Goal: Information Seeking & Learning: Learn about a topic

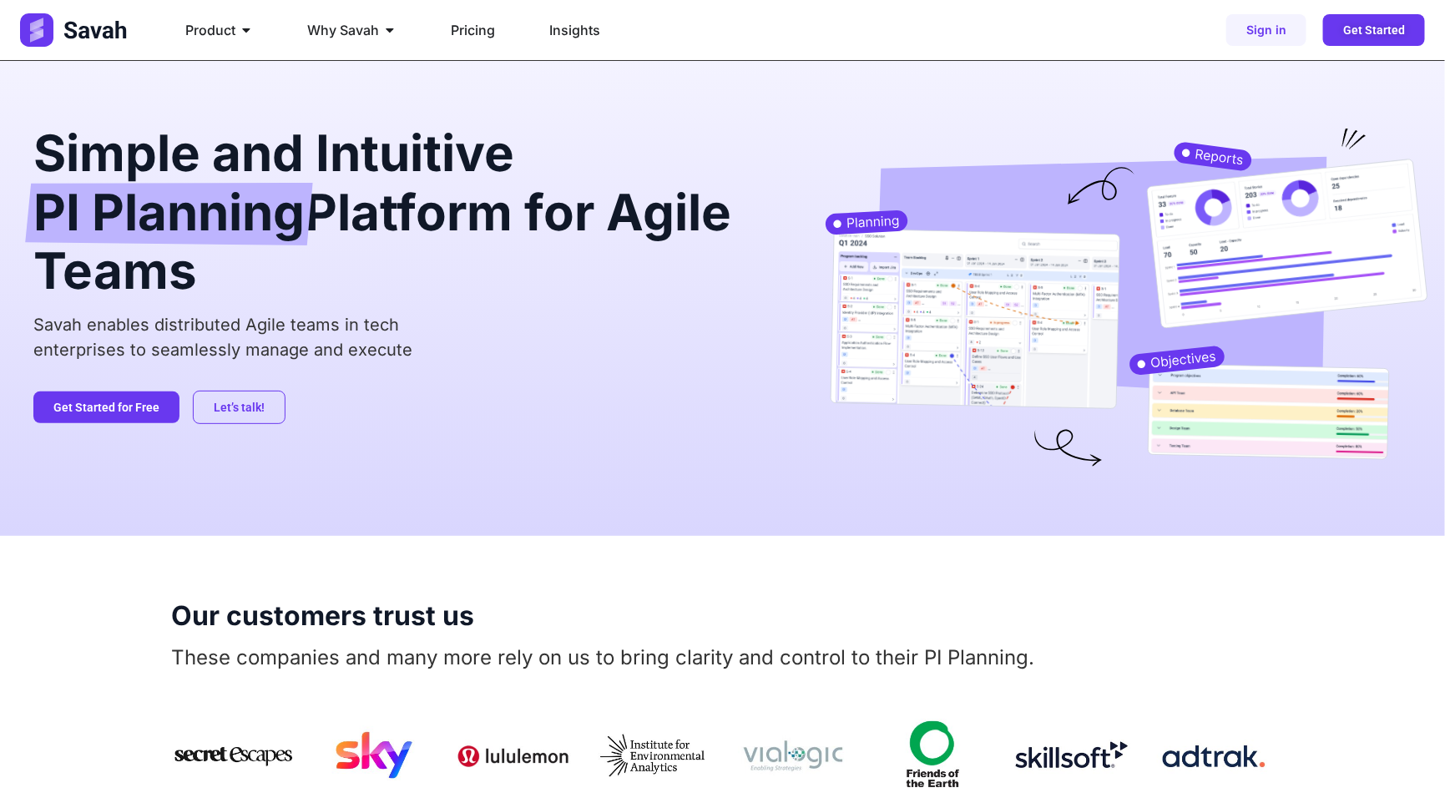
click at [995, 19] on div "Sign in Get Started" at bounding box center [1182, 30] width 486 height 32
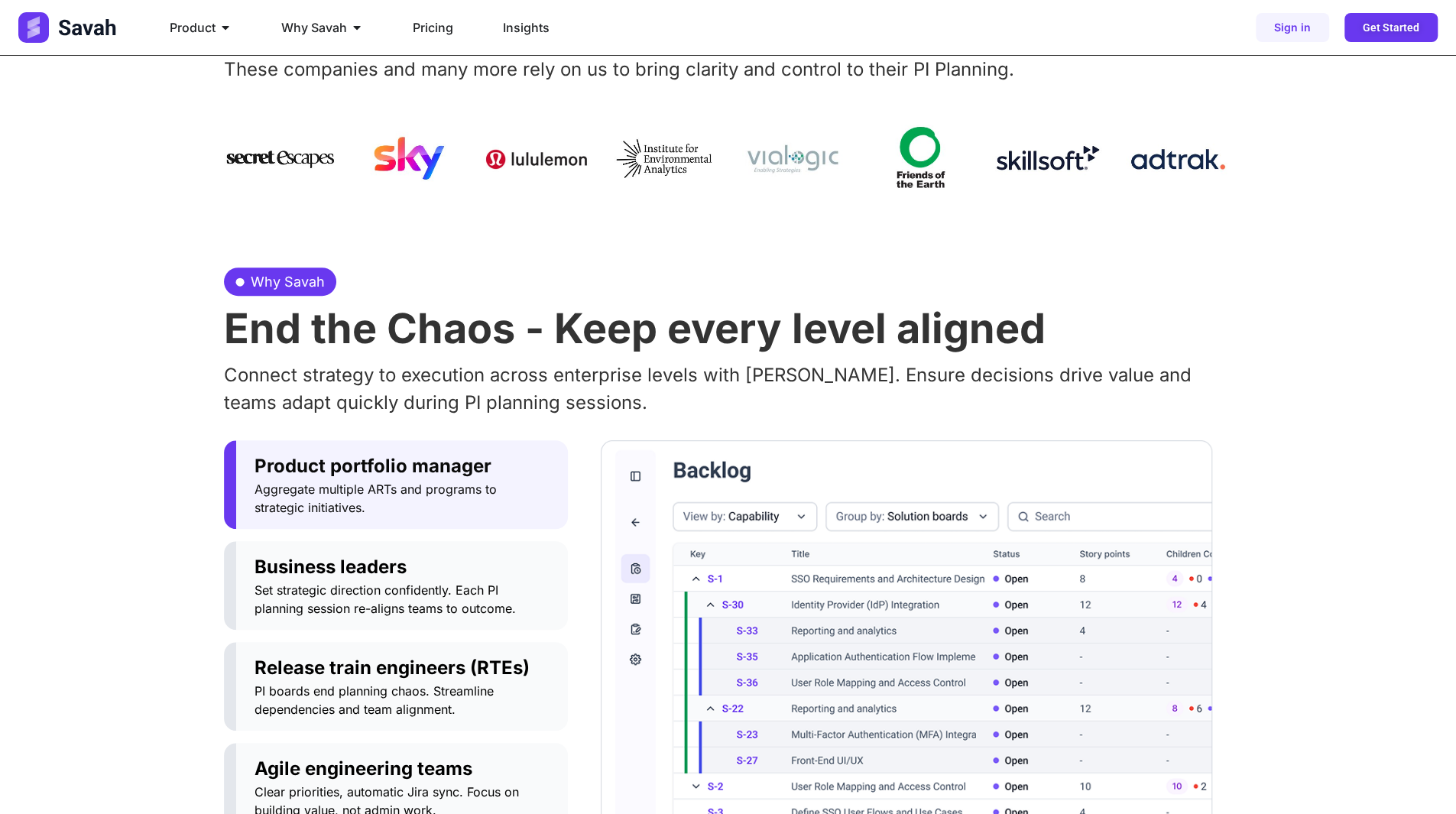
scroll to position [612, 0]
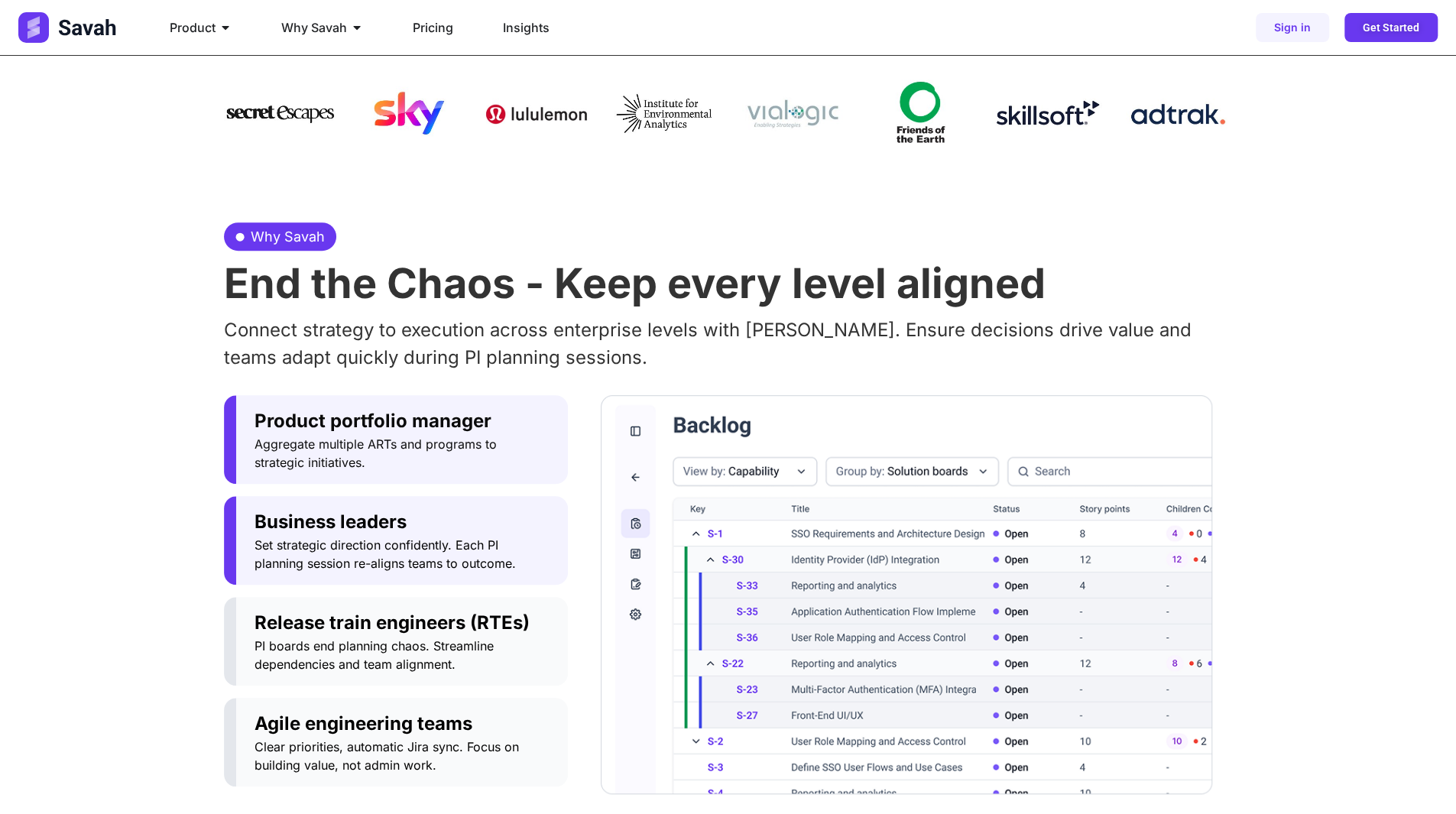
click at [415, 537] on span "Set strategic direction confidently. Each PI planning session re-aligns teams t…" at bounding box center [402, 554] width 295 height 37
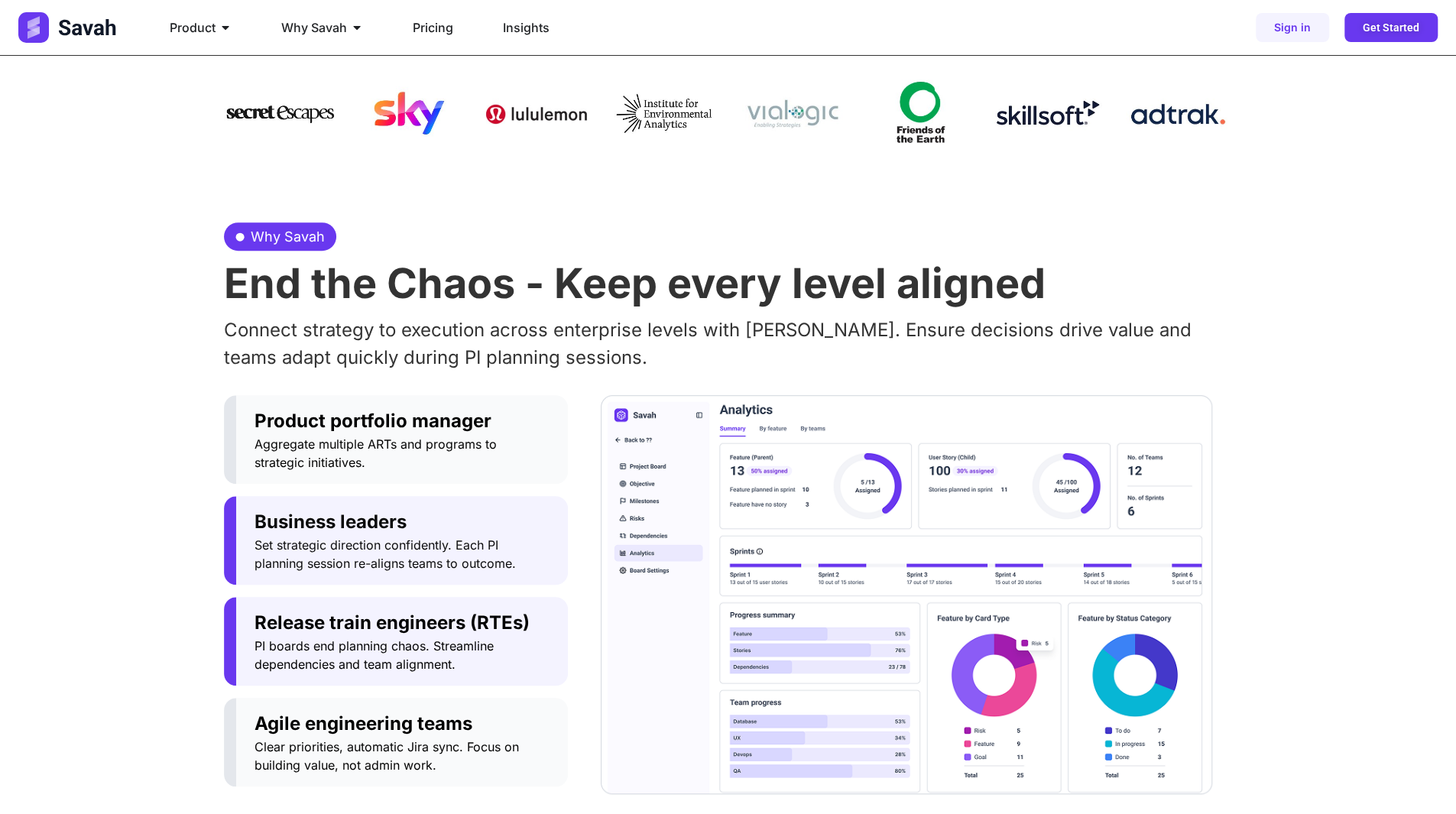
click at [396, 652] on span "PI boards end planning chaos. Streamline dependencies and team alignment." at bounding box center [402, 656] width 295 height 37
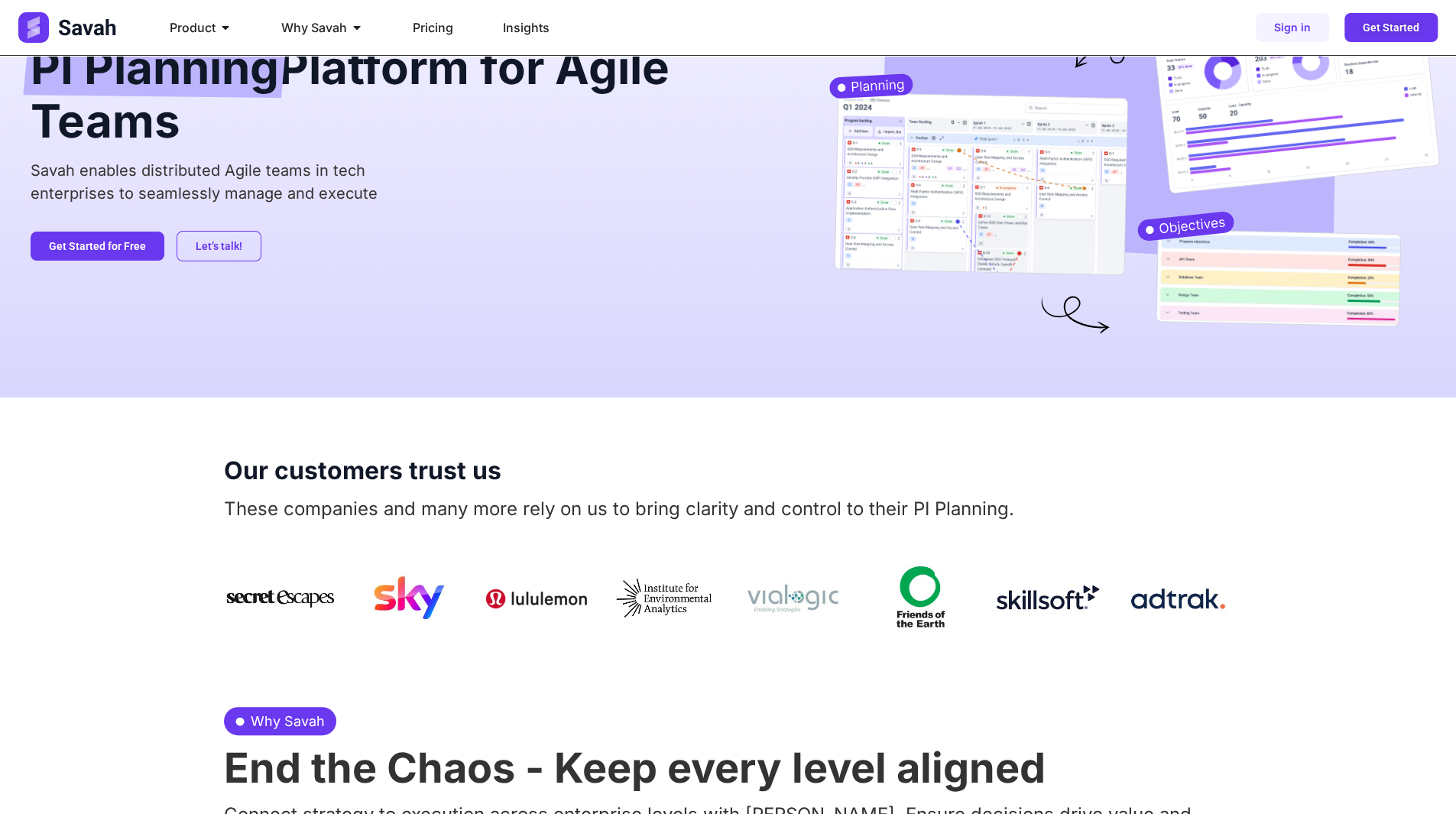
scroll to position [77, 0]
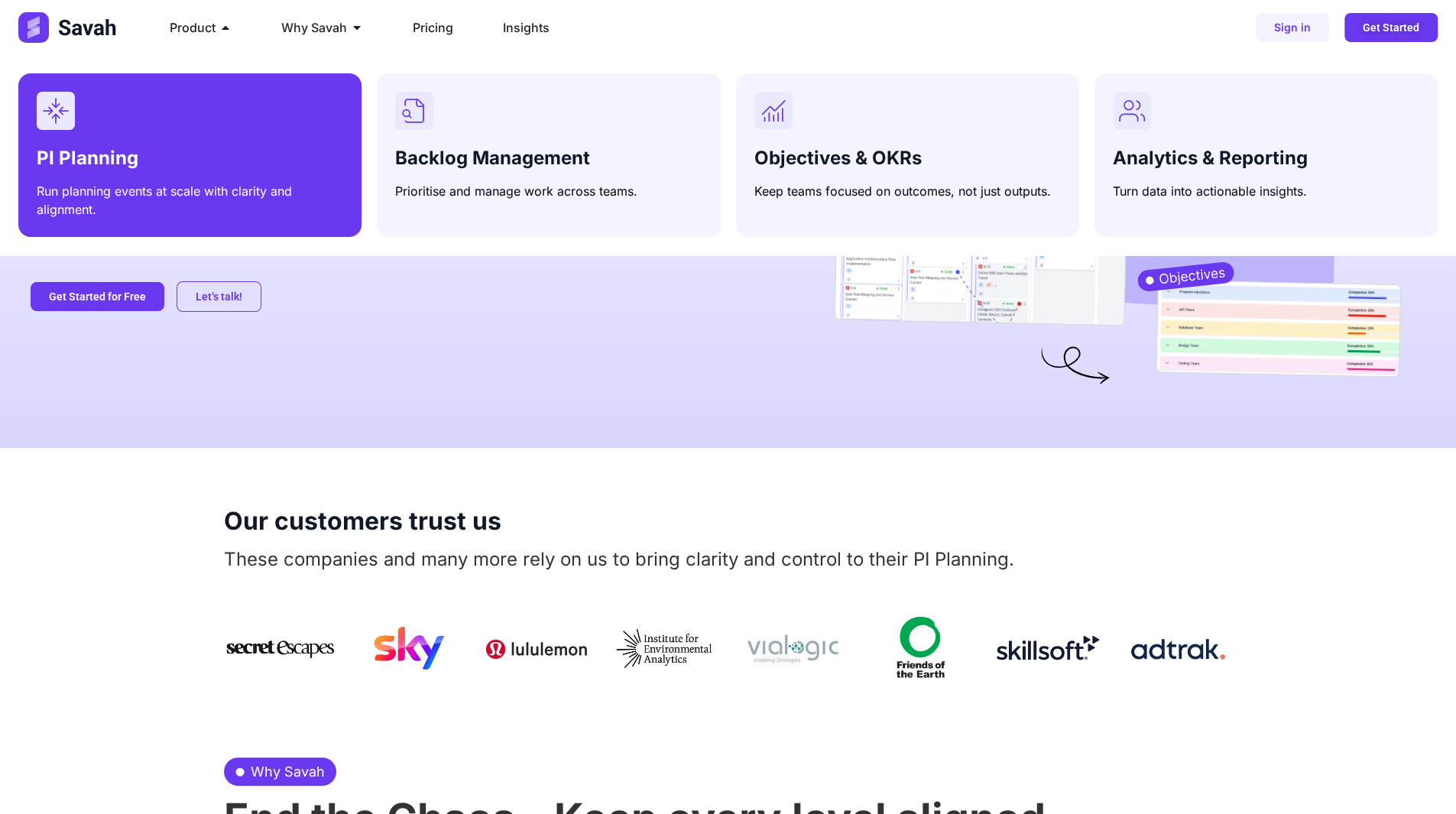
click at [174, 140] on div "PI Planning Run planning events at scale with clarity and alignment." at bounding box center [189, 155] width 307 height 127
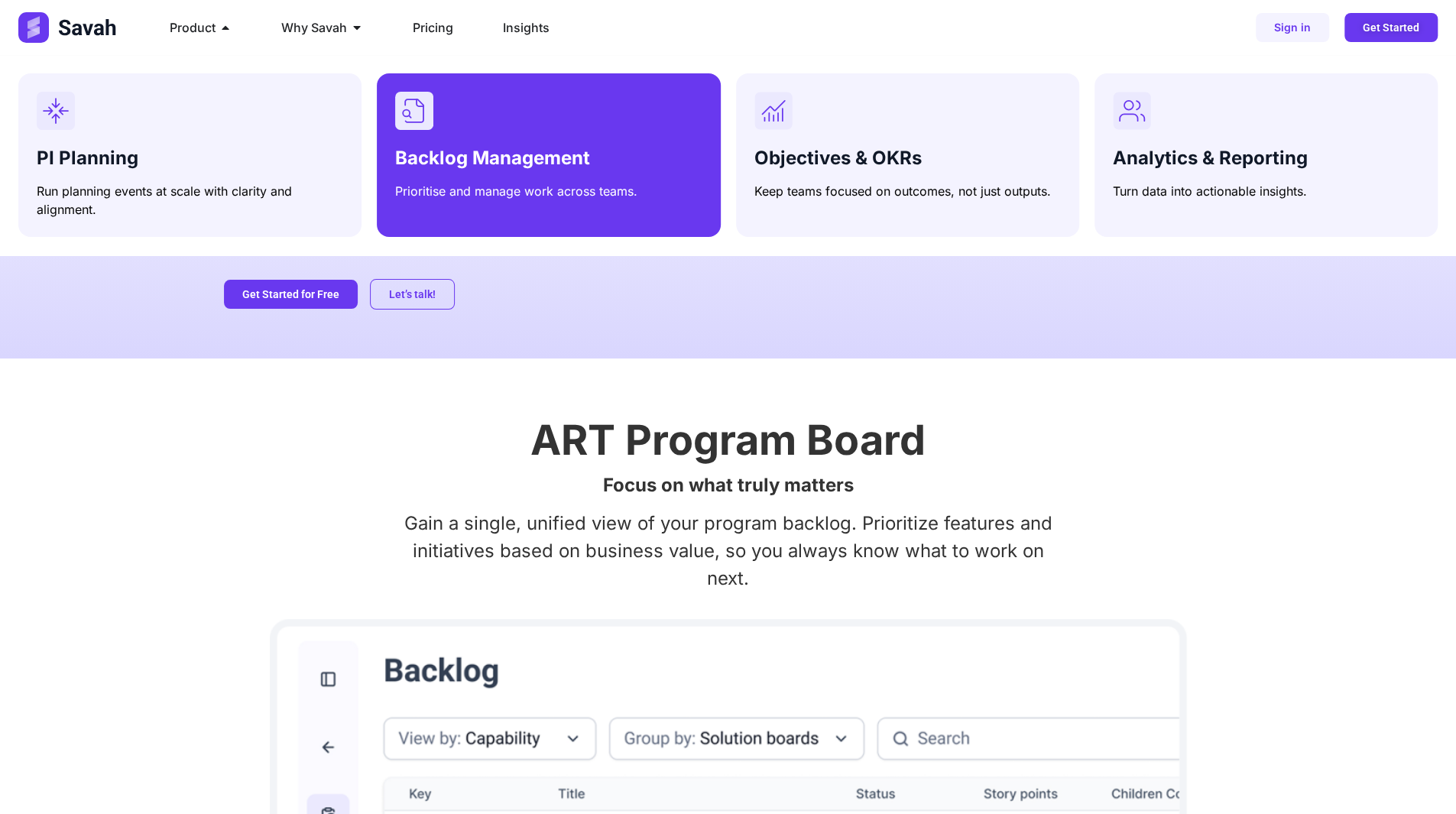
click at [502, 132] on div "Backlog Management Prioritise and manage work across teams." at bounding box center [548, 146] width 307 height 109
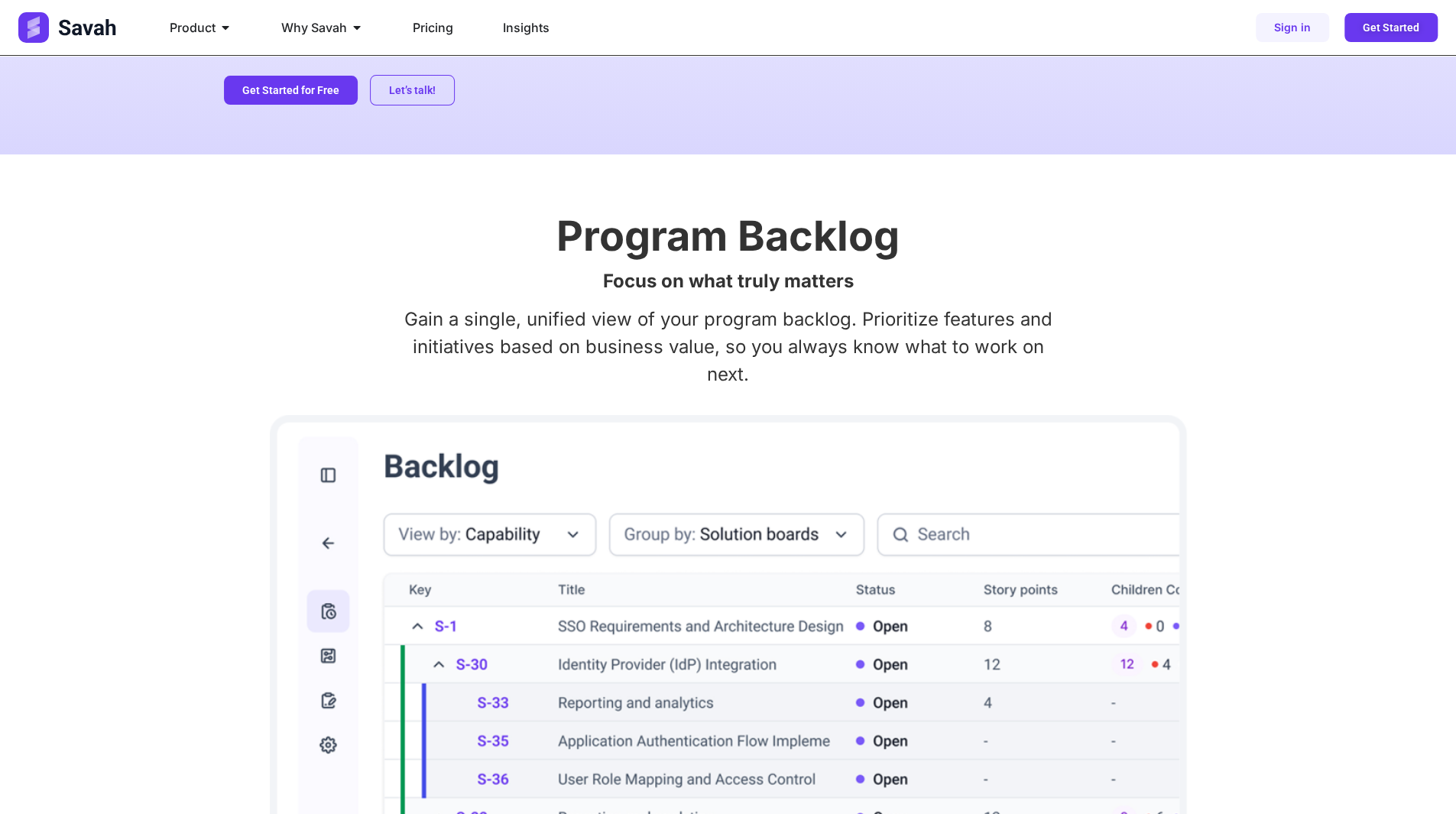
scroll to position [230, 0]
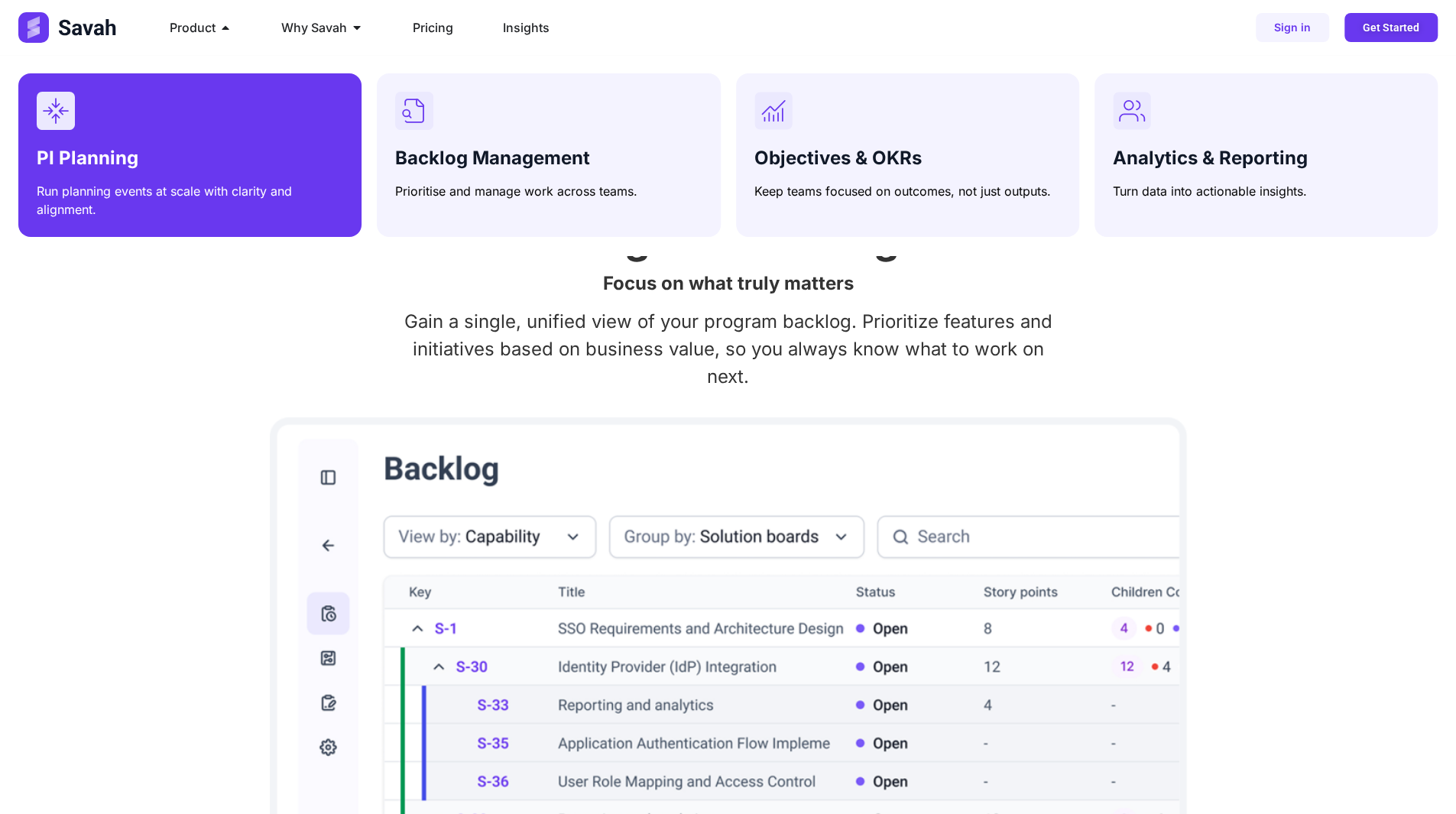
click at [202, 140] on div "PI Planning Run planning events at scale with clarity and alignment." at bounding box center [189, 155] width 307 height 127
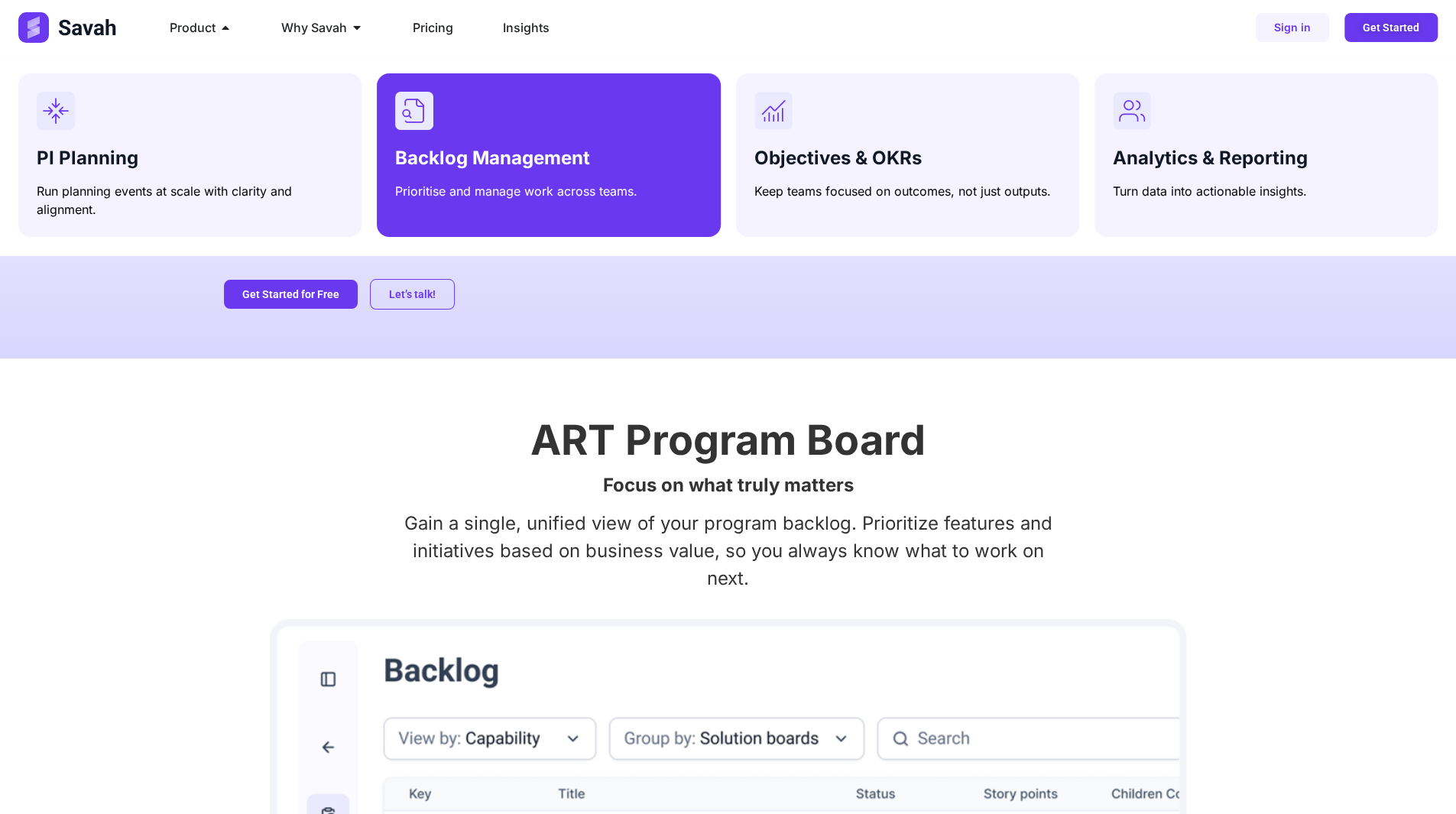
click at [498, 126] on div "Menu" at bounding box center [548, 111] width 307 height 38
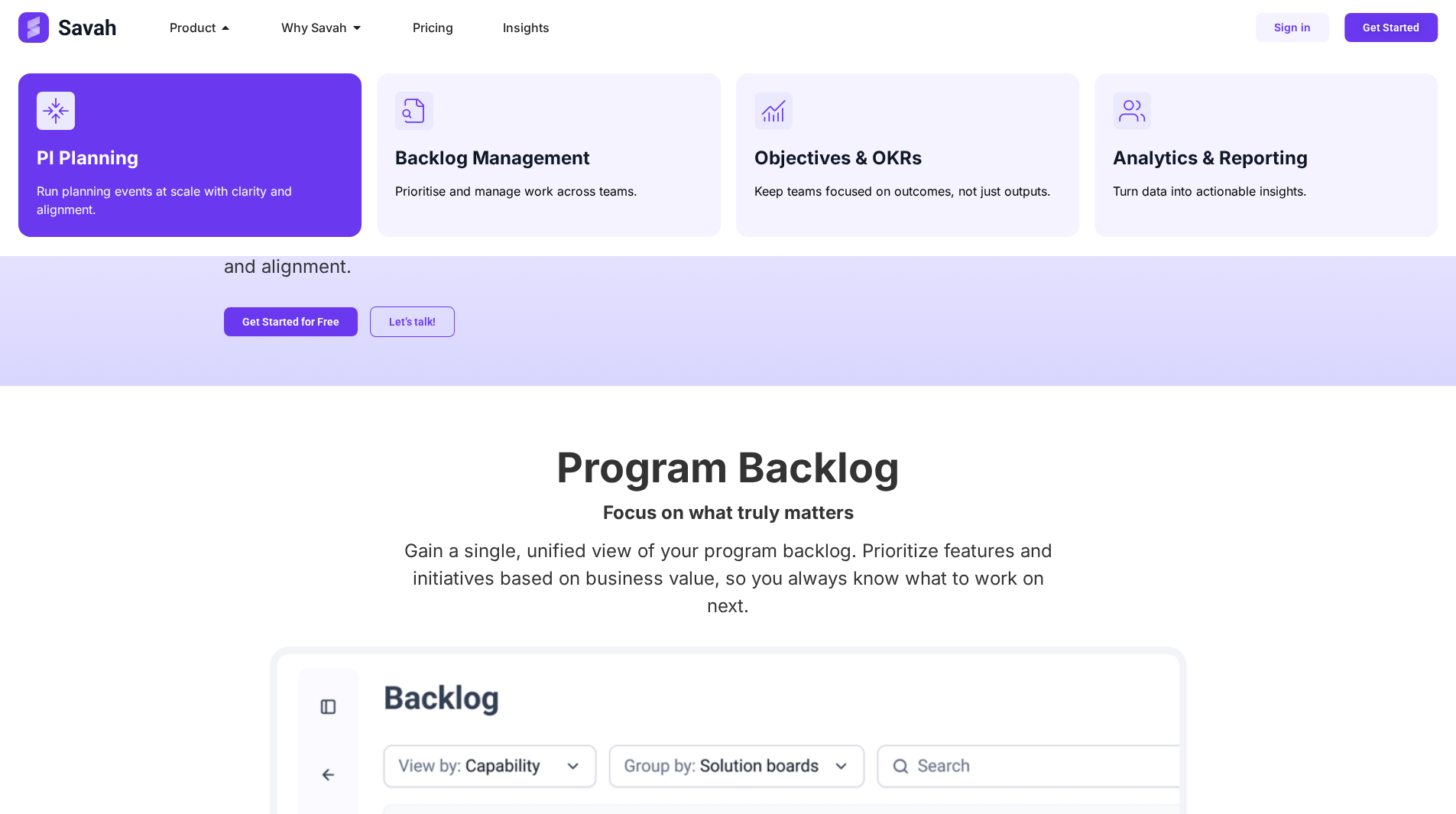
click at [210, 114] on div "Menu" at bounding box center [189, 111] width 307 height 38
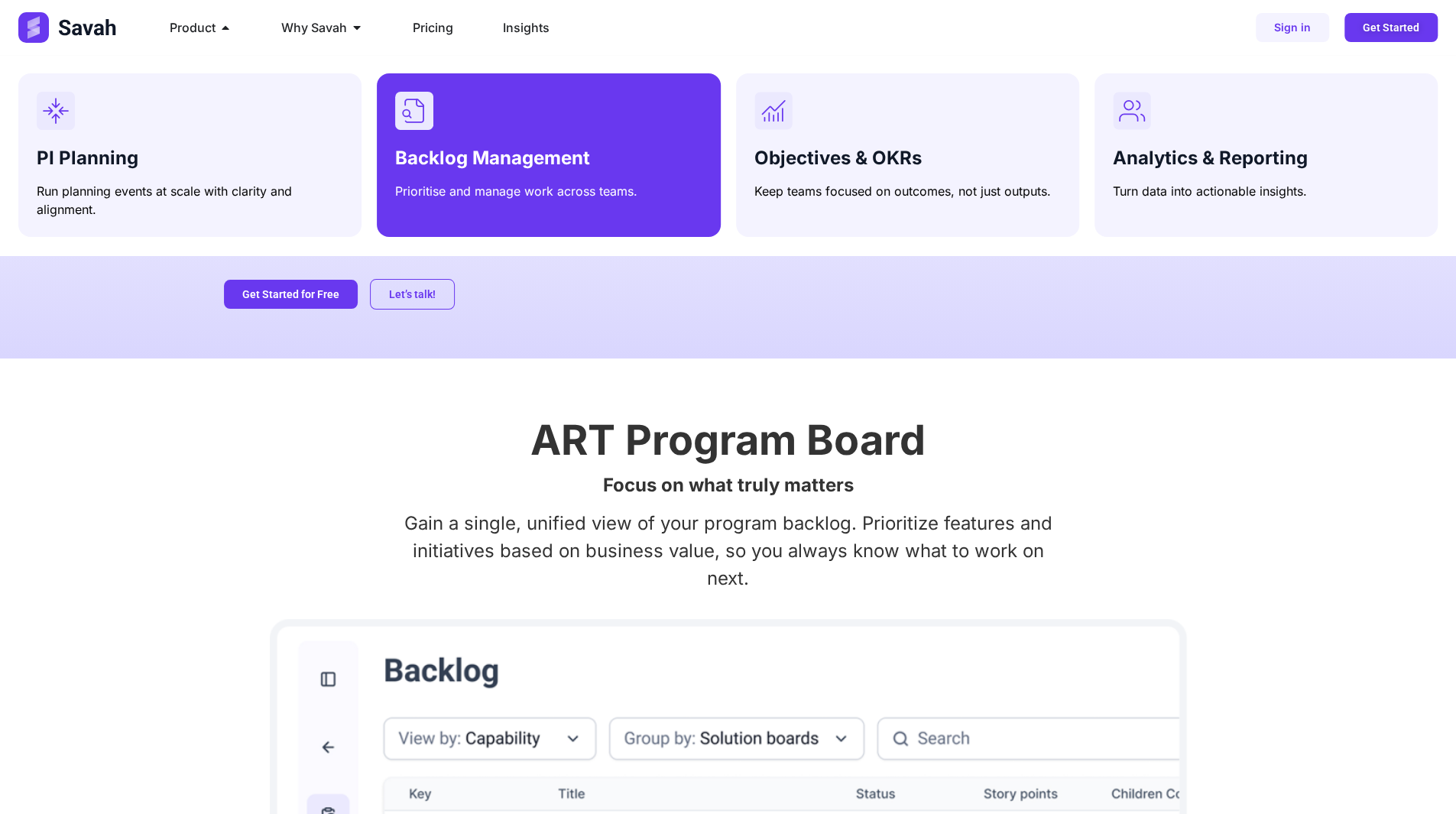
click at [469, 113] on div "Menu" at bounding box center [548, 111] width 307 height 38
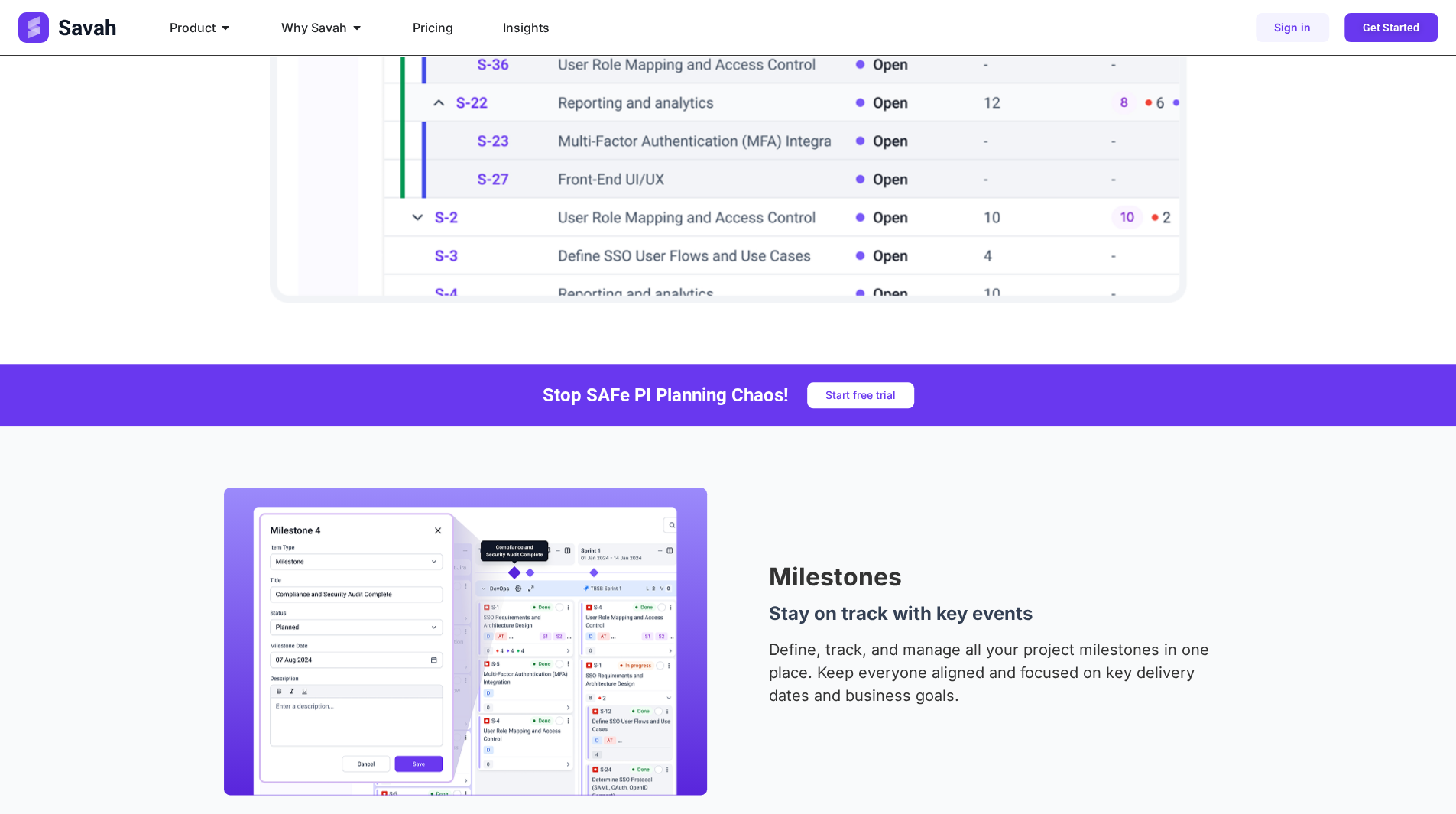
scroll to position [917, 0]
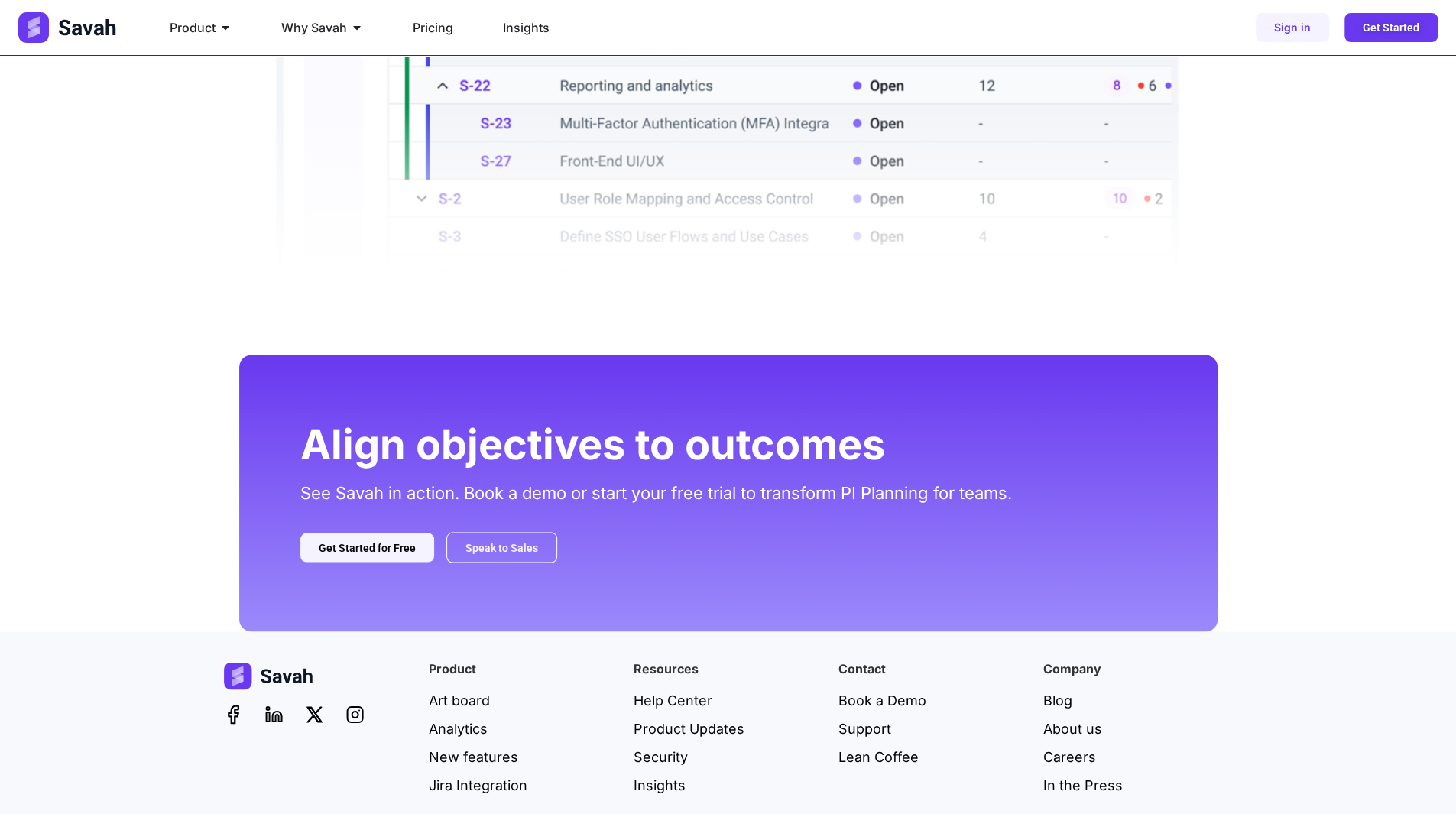
scroll to position [1874, 0]
